Goal: Task Accomplishment & Management: Manage account settings

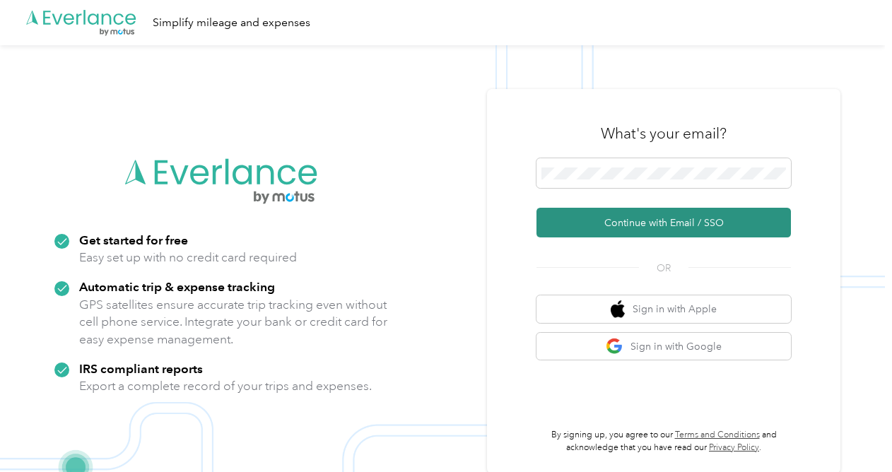
click at [639, 228] on button "Continue with Email / SSO" at bounding box center [664, 223] width 254 height 30
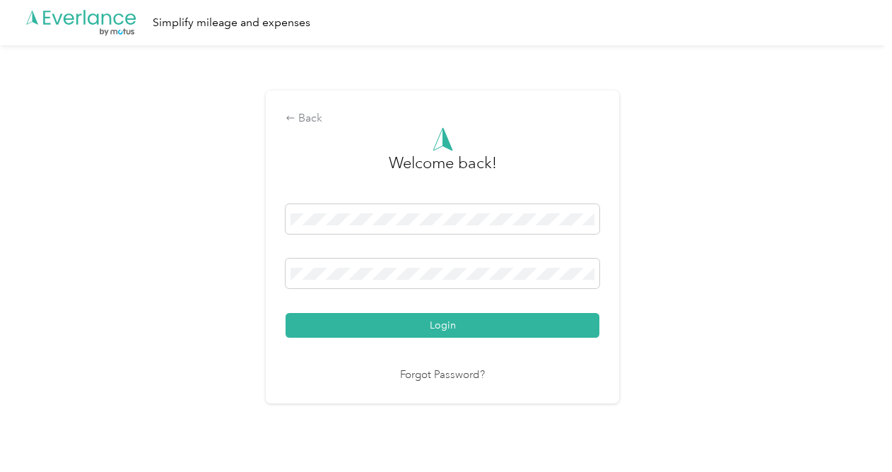
click at [129, 338] on div "Back Welcome back! Login Forgot Password?" at bounding box center [442, 253] width 885 height 416
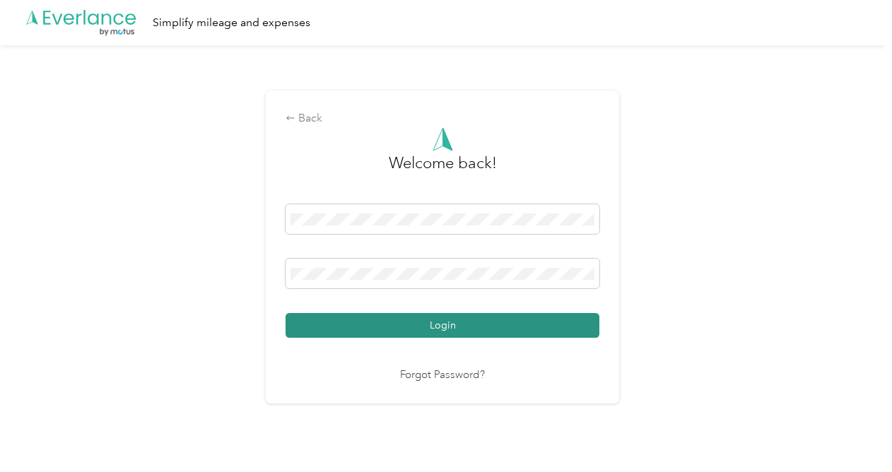
click at [455, 324] on button "Login" at bounding box center [443, 325] width 314 height 25
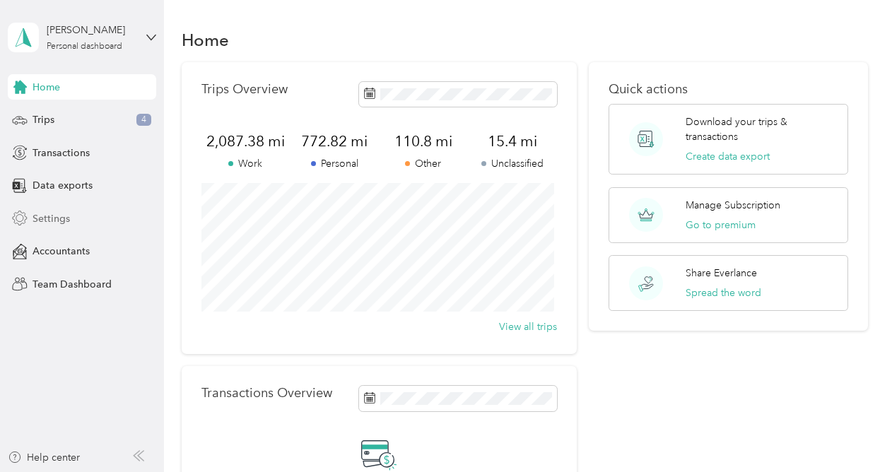
click at [45, 215] on span "Settings" at bounding box center [51, 218] width 37 height 15
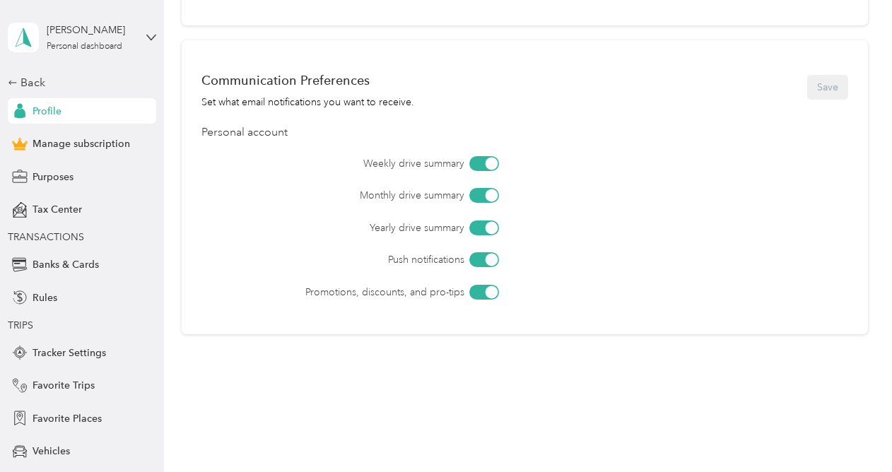
scroll to position [611, 0]
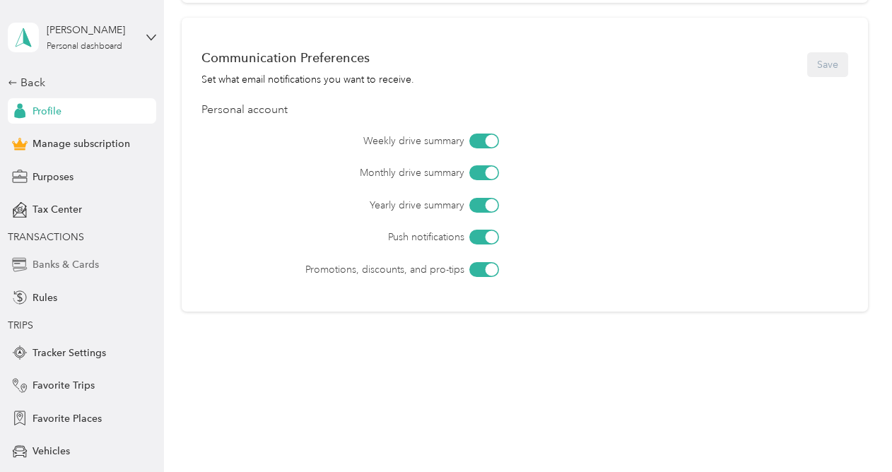
click at [47, 266] on span "Banks & Cards" at bounding box center [66, 264] width 66 height 15
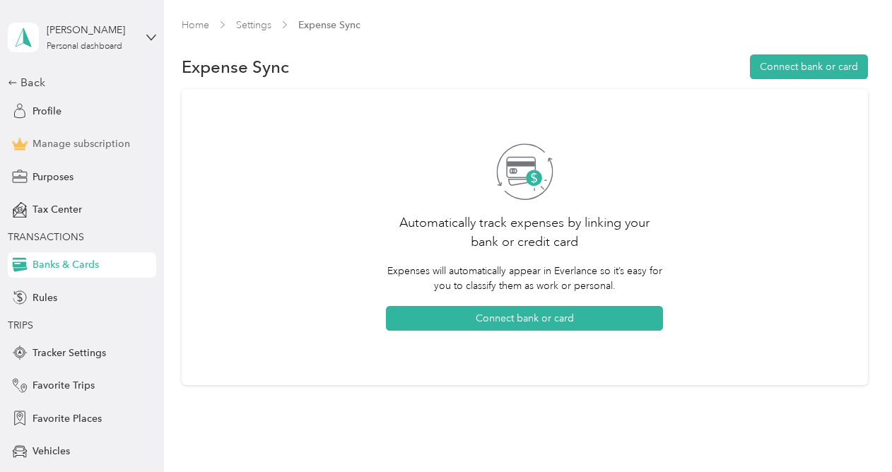
click at [54, 144] on span "Manage subscription" at bounding box center [82, 143] width 98 height 15
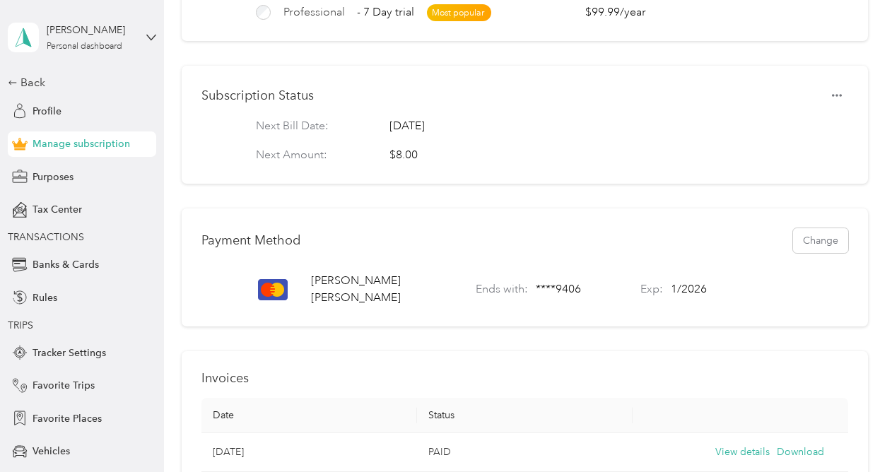
scroll to position [323, 0]
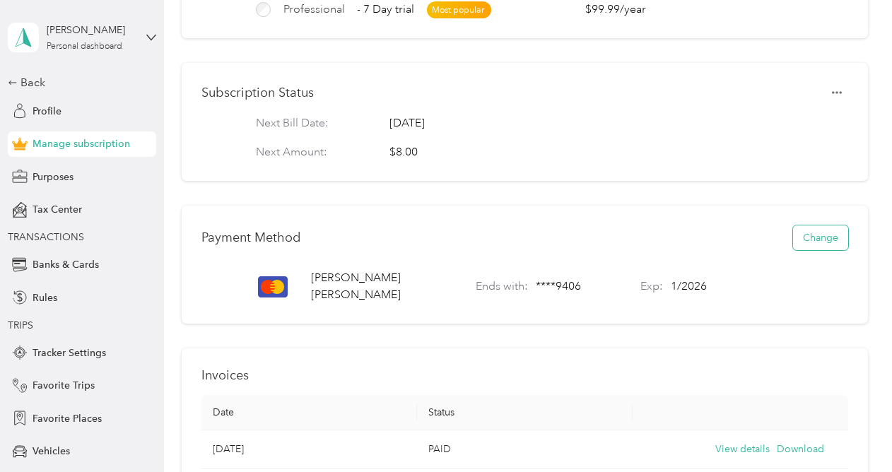
click at [819, 244] on button "Change" at bounding box center [820, 237] width 55 height 25
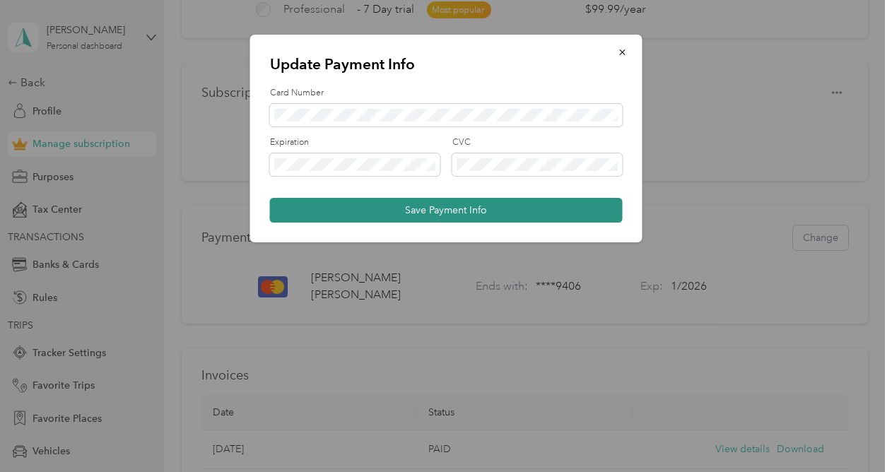
click at [430, 204] on button "Save Payment Info" at bounding box center [446, 210] width 353 height 25
click at [568, 213] on button "Save Payment Info" at bounding box center [446, 210] width 353 height 25
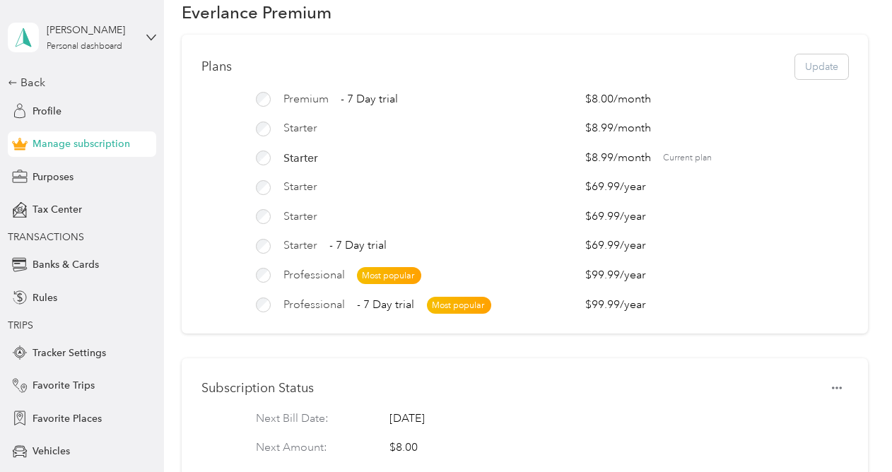
scroll to position [0, 0]
